Goal: Task Accomplishment & Management: Manage account settings

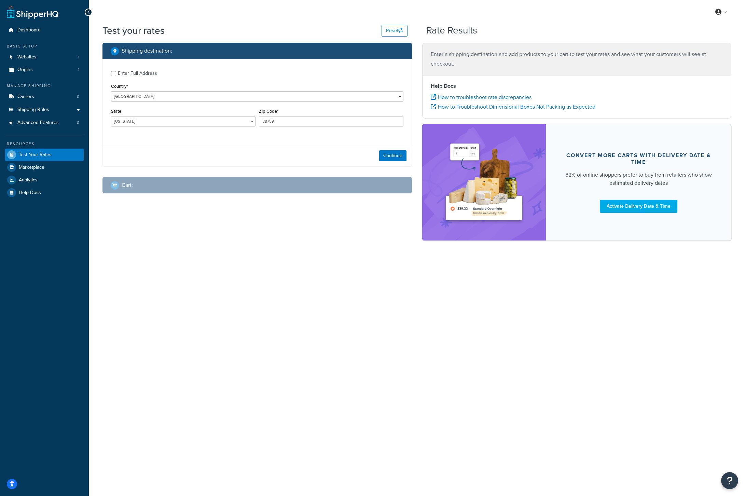
select select "TX"
click at [30, 59] on span "Websites" at bounding box center [26, 57] width 19 height 6
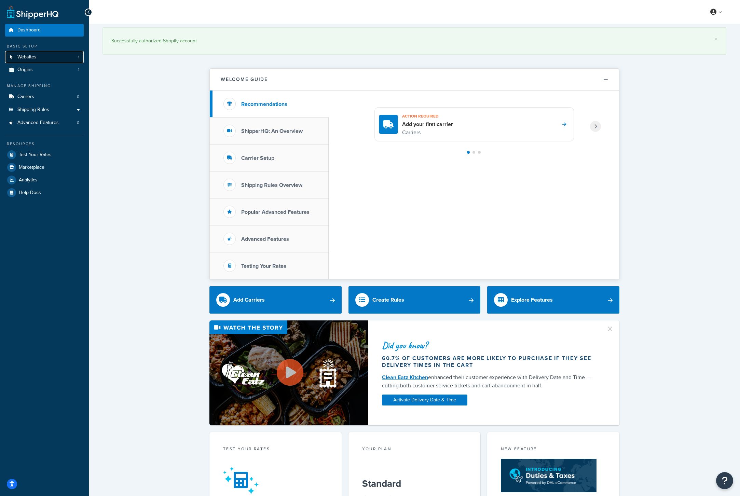
click at [23, 63] on link "Websites 1" at bounding box center [44, 57] width 79 height 13
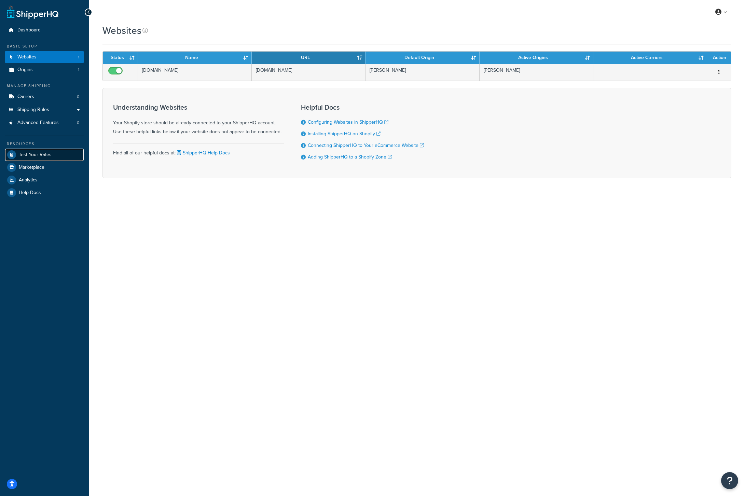
click at [62, 156] on link "Test Your Rates" at bounding box center [44, 155] width 79 height 12
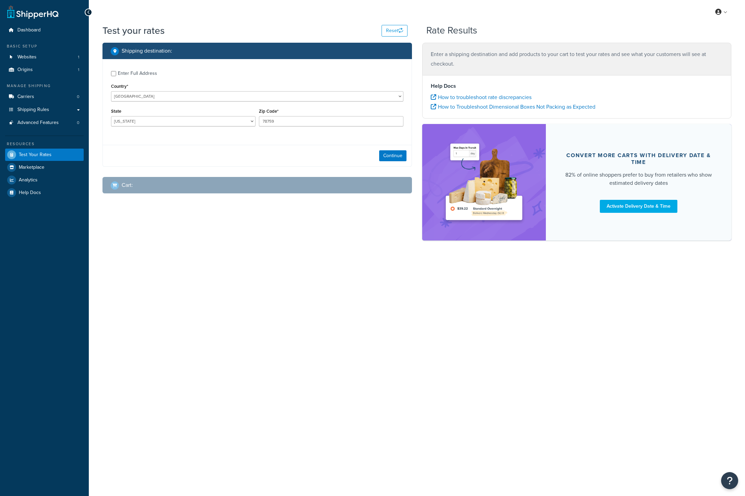
select select "TX"
click at [48, 67] on link "Origins 1" at bounding box center [44, 70] width 79 height 13
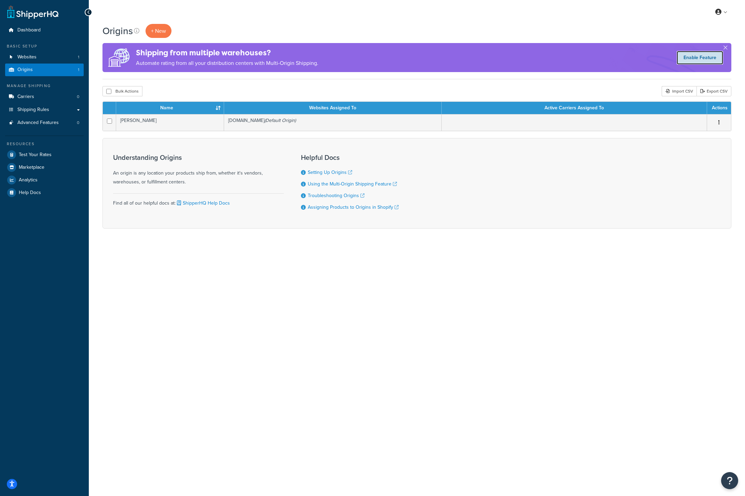
click at [705, 58] on link "Enable Feature" at bounding box center [700, 58] width 46 height 14
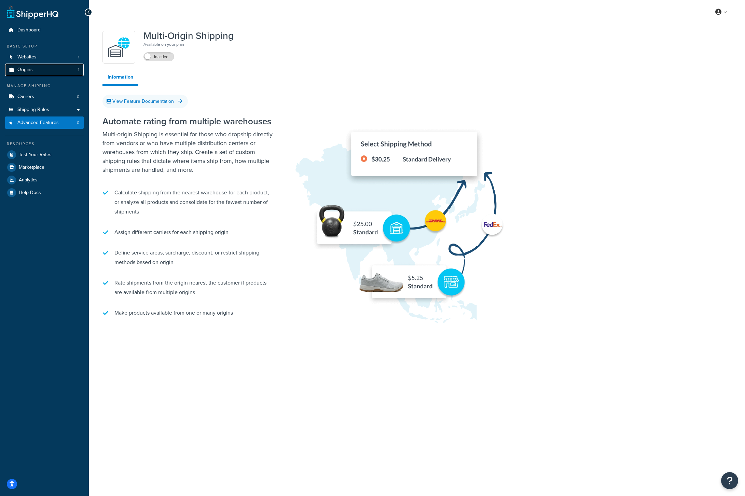
click at [35, 72] on link "Origins 1" at bounding box center [44, 70] width 79 height 13
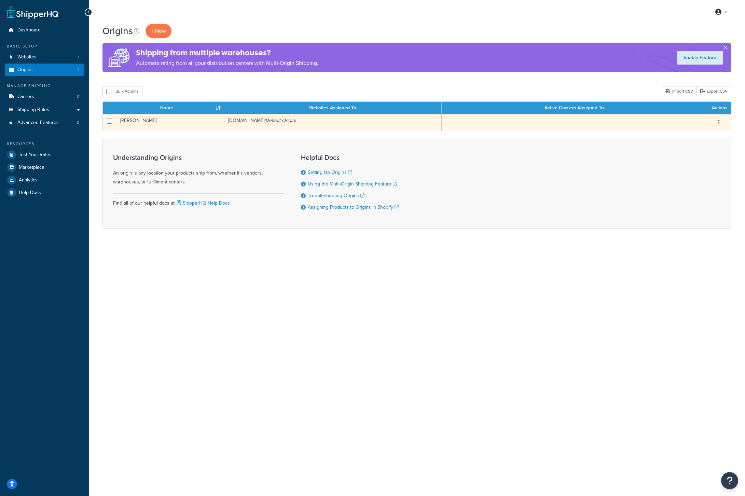
click at [109, 124] on input "checkbox" at bounding box center [109, 121] width 5 height 5
checkbox input "true"
click at [110, 122] on input "checkbox" at bounding box center [109, 121] width 5 height 5
checkbox input "false"
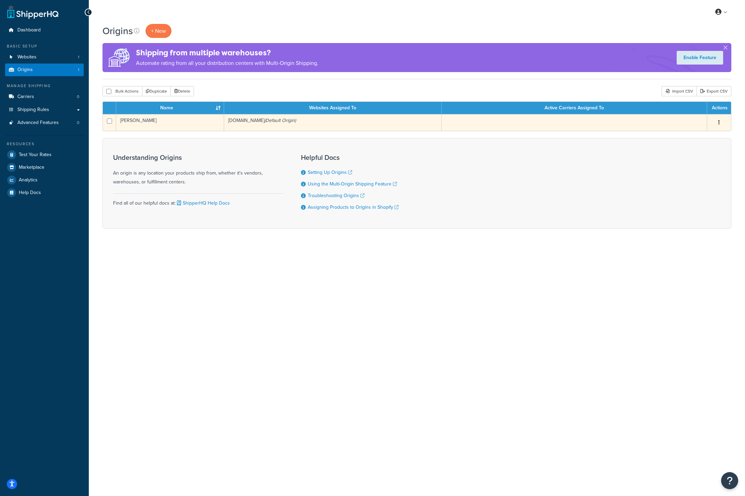
checkbox input "false"
click at [719, 123] on icon "button" at bounding box center [718, 122] width 1 height 5
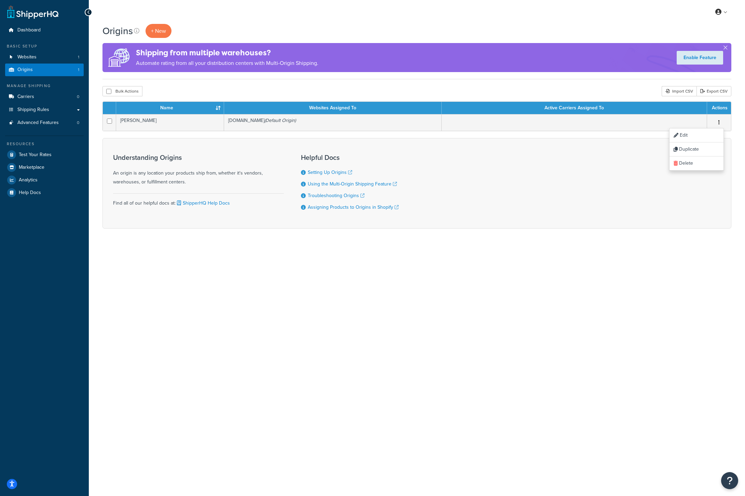
click at [579, 289] on div "My Profile Billing Global Settings Contact Us Logout Origins + New Shipping fro…" at bounding box center [417, 248] width 656 height 496
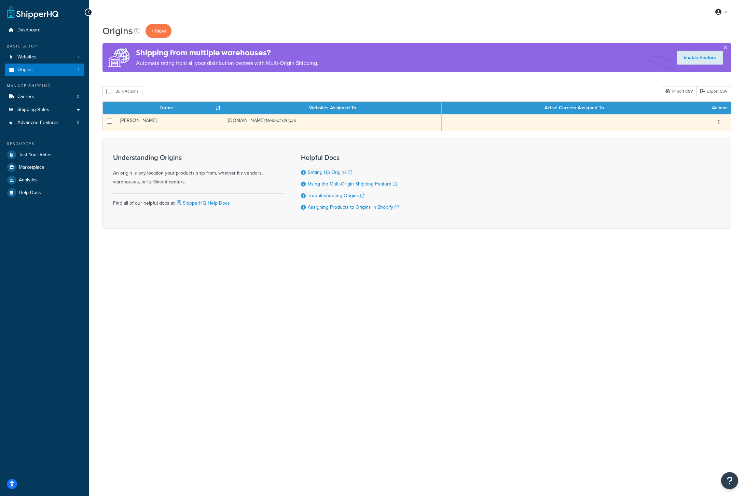
click at [540, 122] on td at bounding box center [574, 122] width 265 height 17
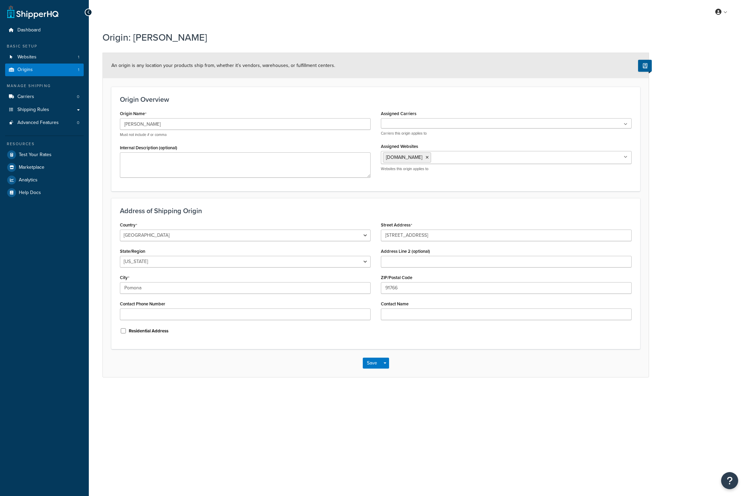
select select "5"
click at [41, 97] on link "Carriers 0" at bounding box center [44, 97] width 79 height 13
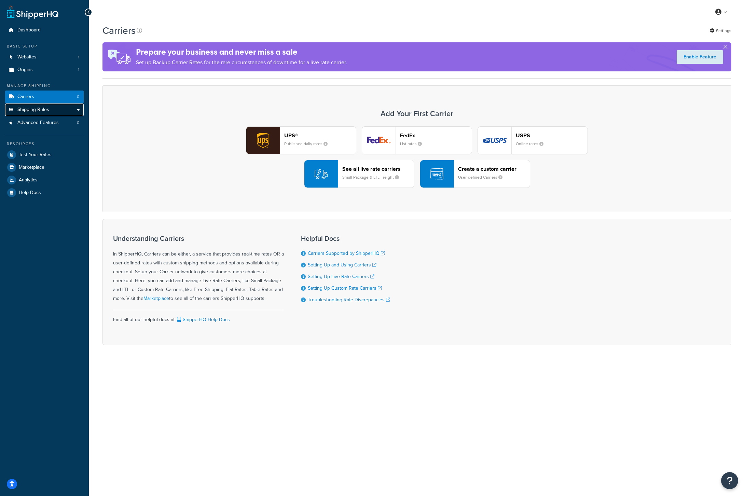
click at [53, 109] on link "Shipping Rules" at bounding box center [44, 110] width 79 height 13
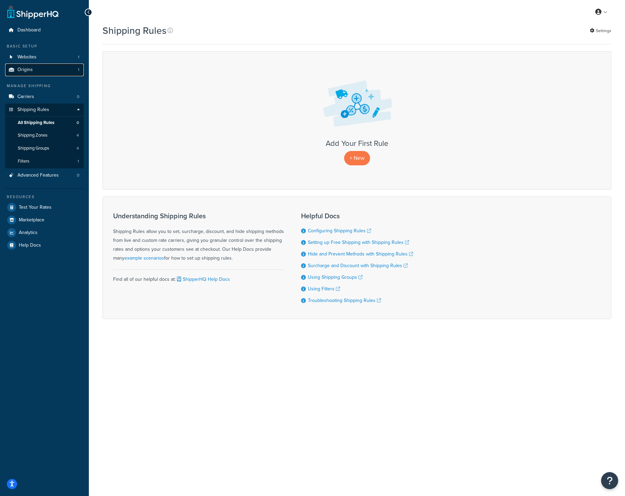
click at [35, 70] on link "Origins 1" at bounding box center [44, 70] width 79 height 13
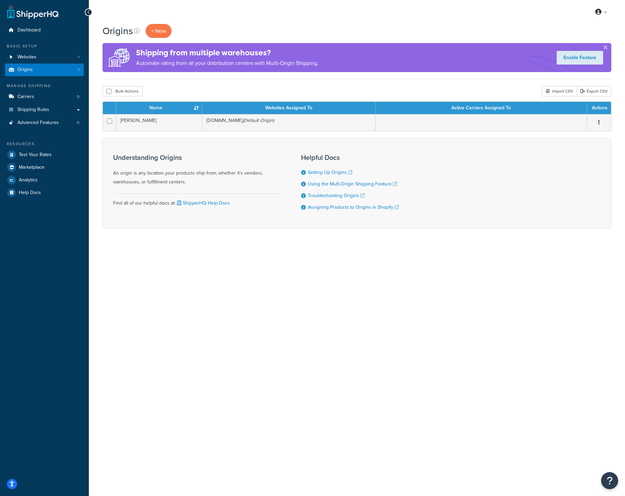
click at [606, 48] on button "button" at bounding box center [605, 49] width 2 height 2
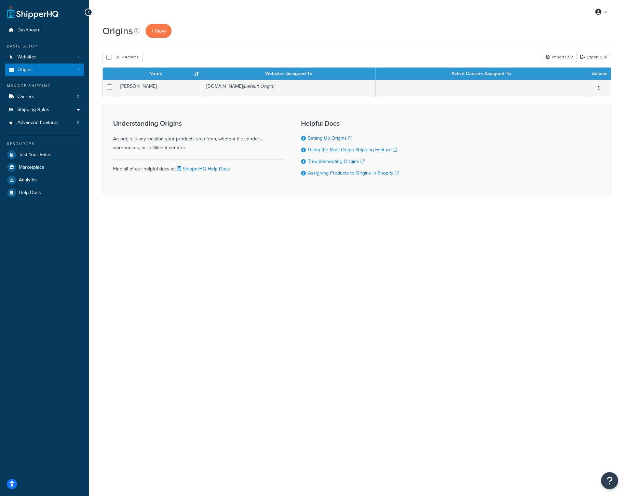
click at [479, 17] on div "My Profile Billing Global Settings Contact Us Logout" at bounding box center [357, 12] width 536 height 24
click at [161, 32] on span "+ New" at bounding box center [158, 31] width 15 height 8
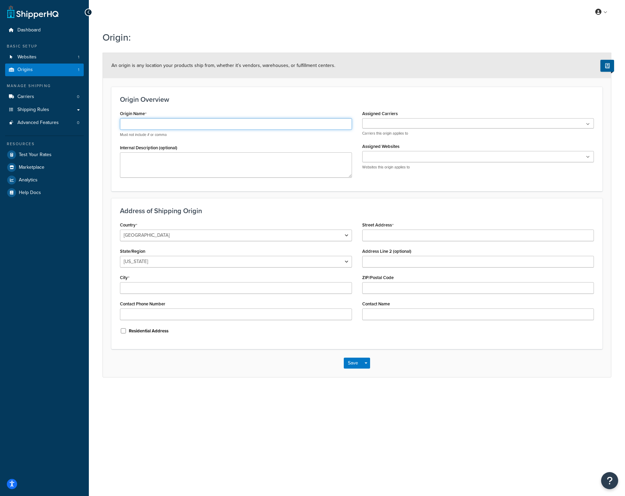
click at [184, 122] on input "Origin Name" at bounding box center [236, 124] width 232 height 12
type input "[US_STATE] Warehoues"
click at [392, 158] on input "Assigned Websites" at bounding box center [394, 157] width 60 height 8
click at [388, 236] on input "Street Address" at bounding box center [478, 236] width 232 height 12
paste input "220 Mill Rd"
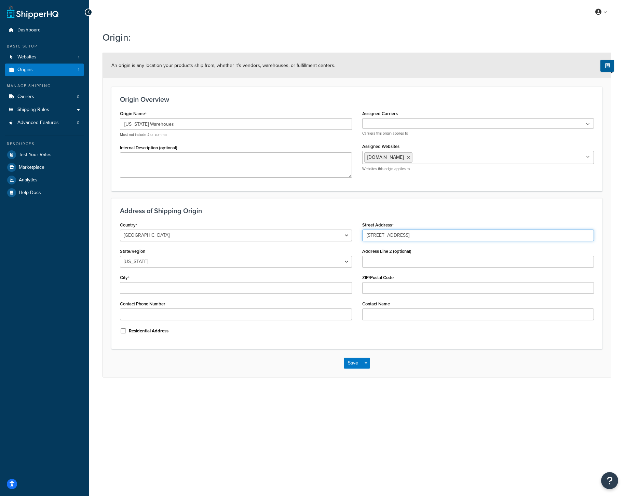
type input "220 Mill Rd"
click at [178, 260] on select "Alabama Alaska American Samoa Arizona Arkansas Armed Forces Americas Armed Forc…" at bounding box center [236, 262] width 232 height 12
select select "30"
click at [152, 285] on input "City" at bounding box center [236, 288] width 232 height 12
type input "Edison"
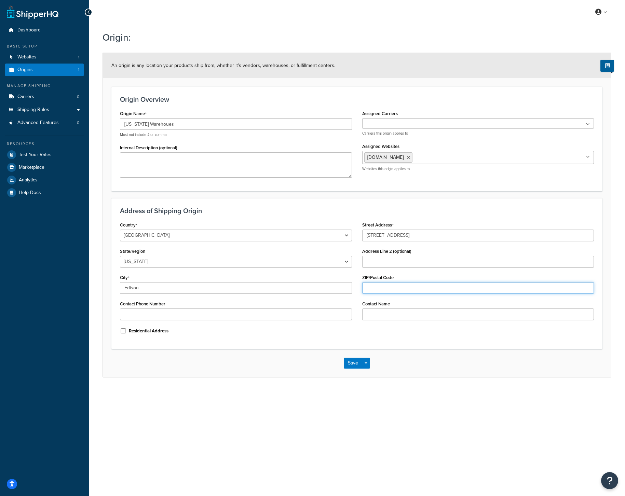
click at [417, 290] on input "ZIP/Postal Code" at bounding box center [478, 288] width 232 height 12
type input "08817"
click at [398, 315] on input "Contact Name" at bounding box center [478, 314] width 232 height 12
click at [267, 357] on div "Save Save Dropdown Save and Edit Save and Duplicate Save and Create New" at bounding box center [357, 363] width 508 height 28
click at [344, 360] on button "Save" at bounding box center [353, 363] width 18 height 11
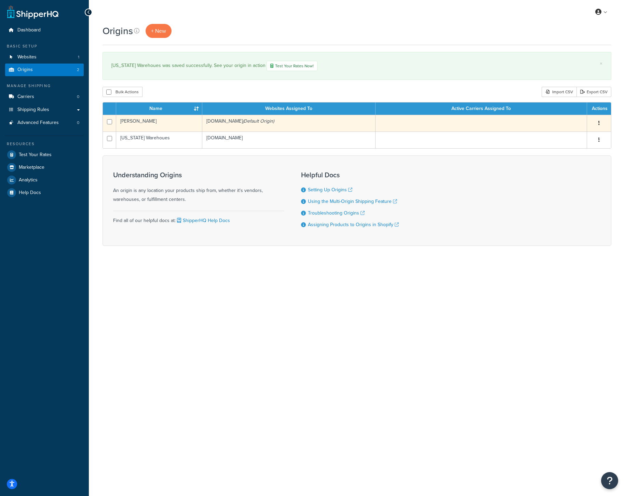
click at [597, 124] on button "button" at bounding box center [599, 123] width 10 height 11
click at [578, 135] on link "Edit" at bounding box center [576, 136] width 54 height 14
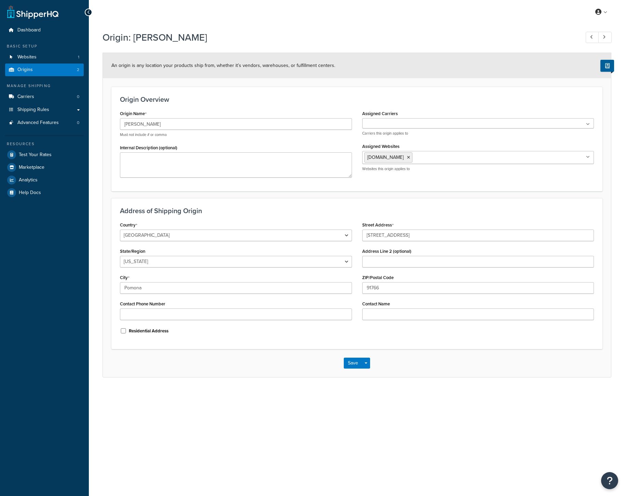
select select "5"
click at [155, 123] on input "Marcy" at bounding box center [236, 124] width 232 height 12
type input "California Warehouse"
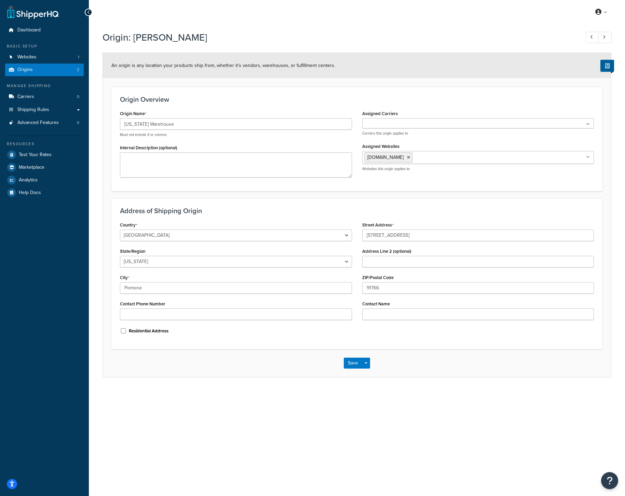
click at [353, 356] on div "Save Save Dropdown Save and Edit Save and Duplicate Save and Create New" at bounding box center [357, 363] width 508 height 28
click at [351, 360] on button "Save" at bounding box center [353, 363] width 18 height 11
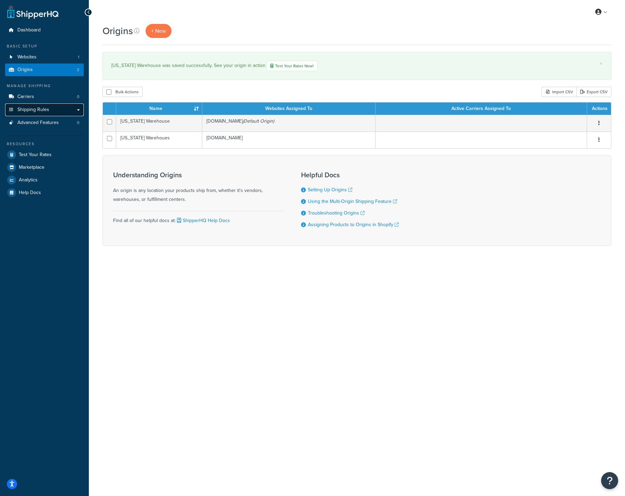
click at [36, 109] on span "Shipping Rules" at bounding box center [33, 110] width 32 height 6
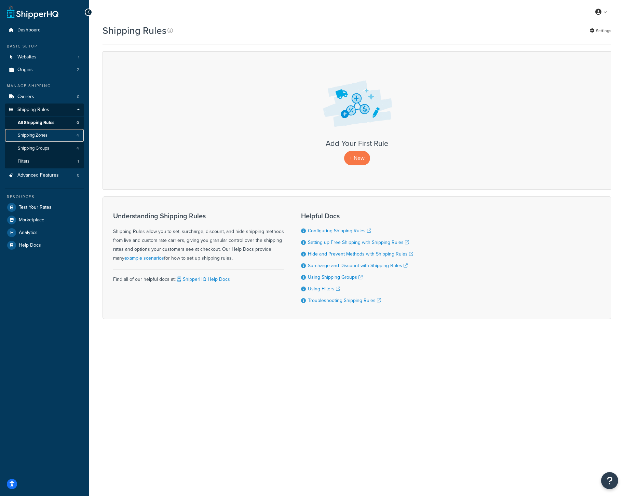
click at [38, 137] on span "Shipping Zones" at bounding box center [33, 136] width 30 height 6
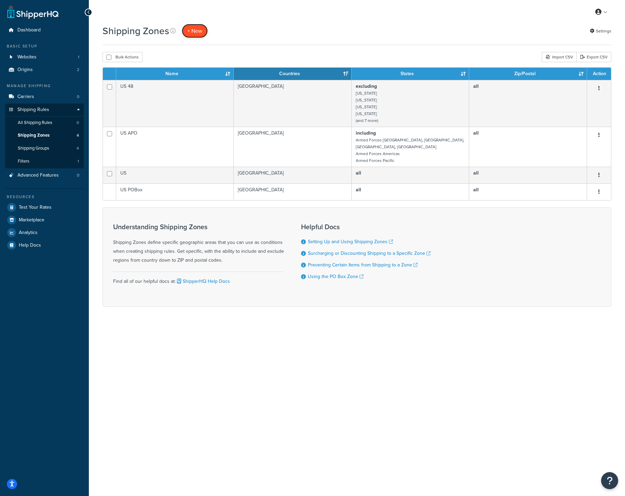
click at [200, 35] on link "+ New" at bounding box center [195, 31] width 26 height 14
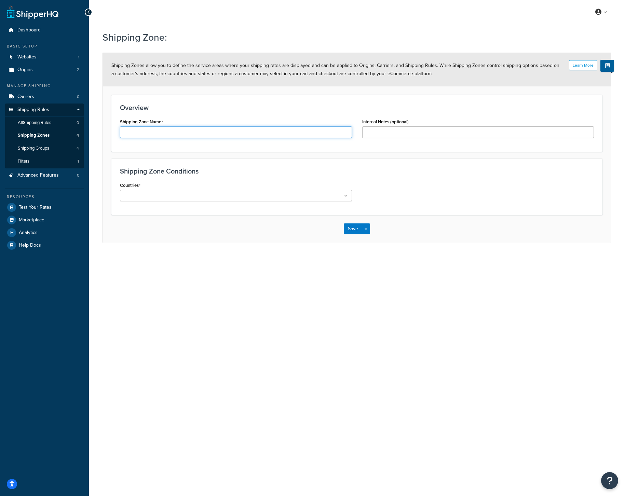
click at [191, 131] on input "Shipping Zone Name" at bounding box center [236, 132] width 232 height 12
click at [359, 337] on div "My Profile Billing Global Settings Contact Us Logout Shipping Zone: Learn More …" at bounding box center [357, 248] width 536 height 496
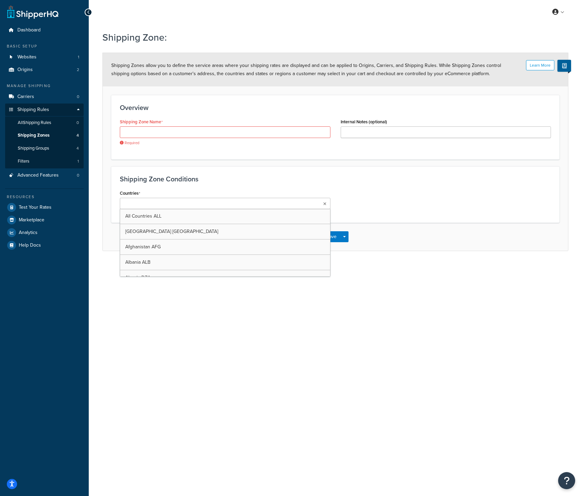
click at [312, 203] on ul at bounding box center [225, 203] width 211 height 11
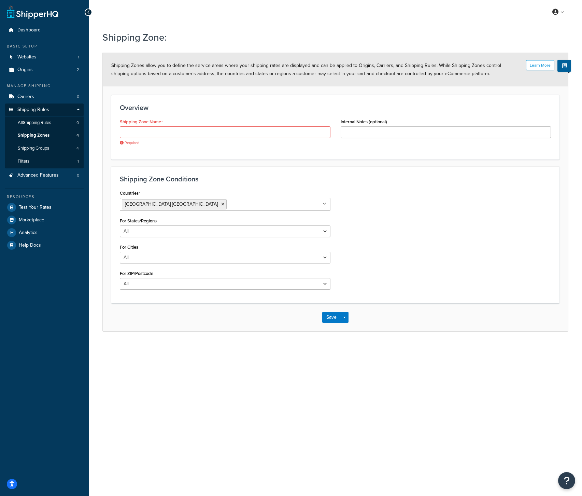
click at [215, 160] on form "Learn More Shipping Zones allow you to define the service areas where your ship…" at bounding box center [336, 192] width 466 height 278
click at [192, 134] on input "Shipping Zone Name" at bounding box center [225, 132] width 211 height 12
